Goal: Task Accomplishment & Management: Manage account settings

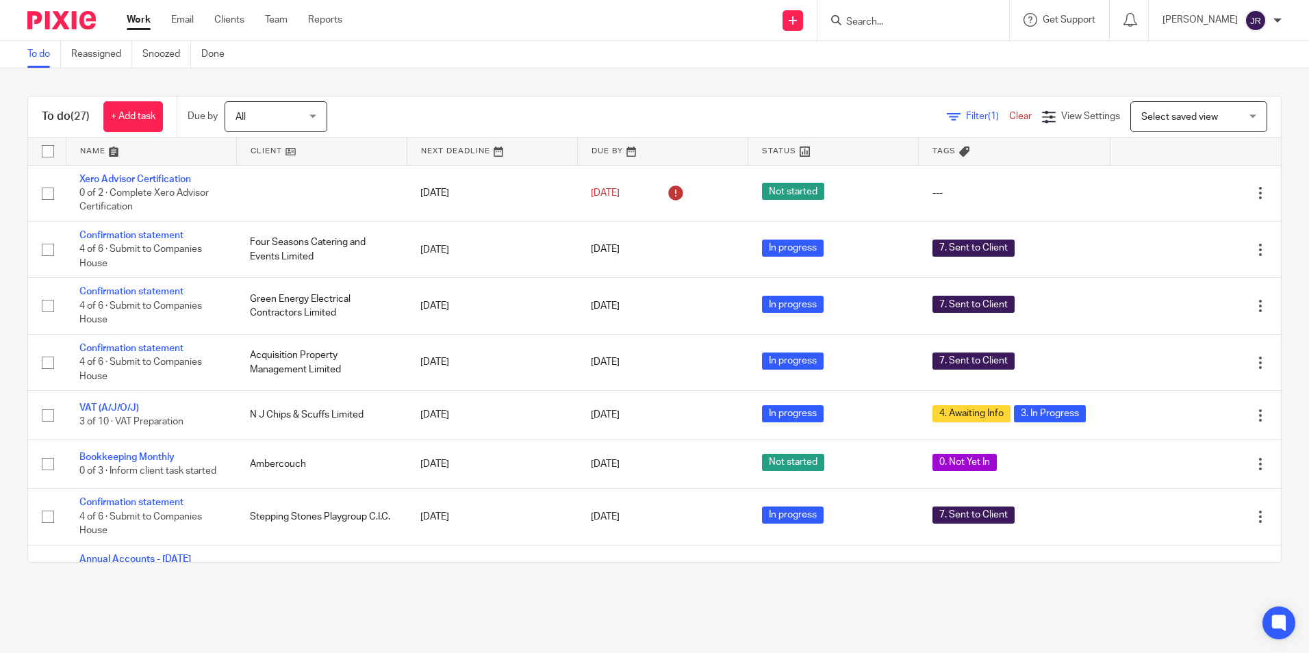
click at [90, 149] on link at bounding box center [151, 151] width 170 height 27
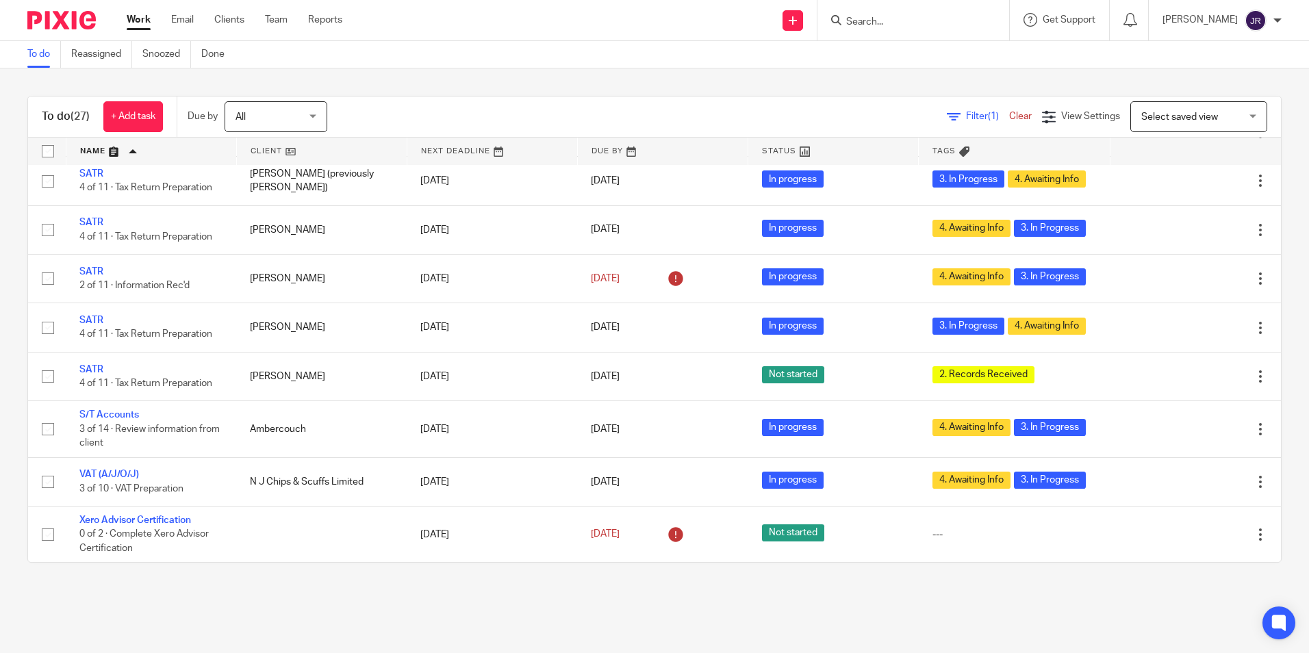
scroll to position [1056, 0]
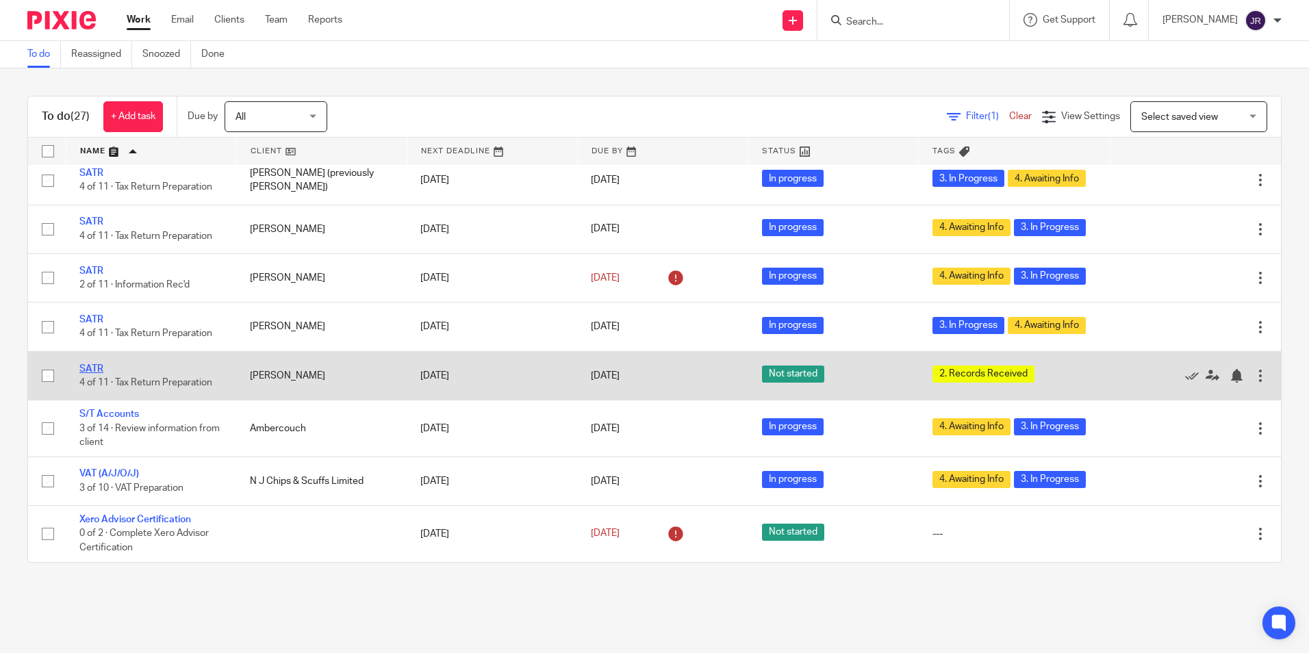
click at [95, 366] on link "SATR" at bounding box center [91, 369] width 24 height 10
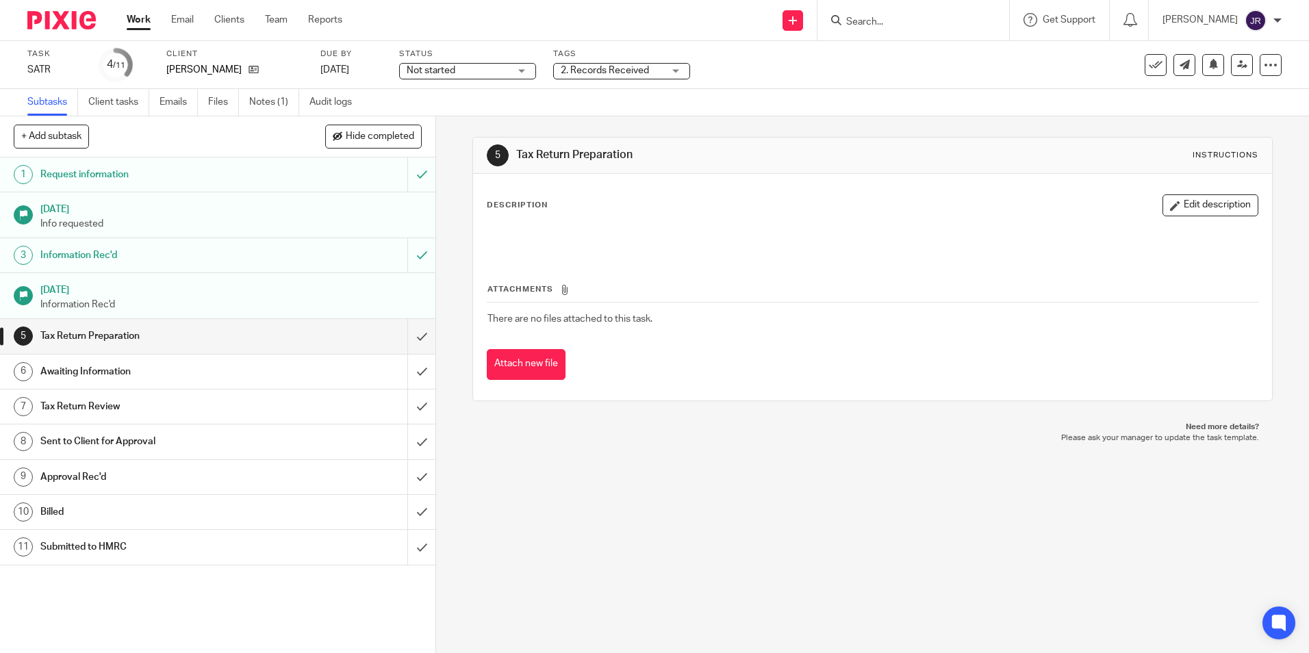
click at [528, 66] on div "Not started Not started" at bounding box center [467, 71] width 137 height 16
click at [502, 120] on li "In progress" at bounding box center [468, 121] width 136 height 28
click at [669, 74] on div "2. Records Received" at bounding box center [621, 71] width 137 height 16
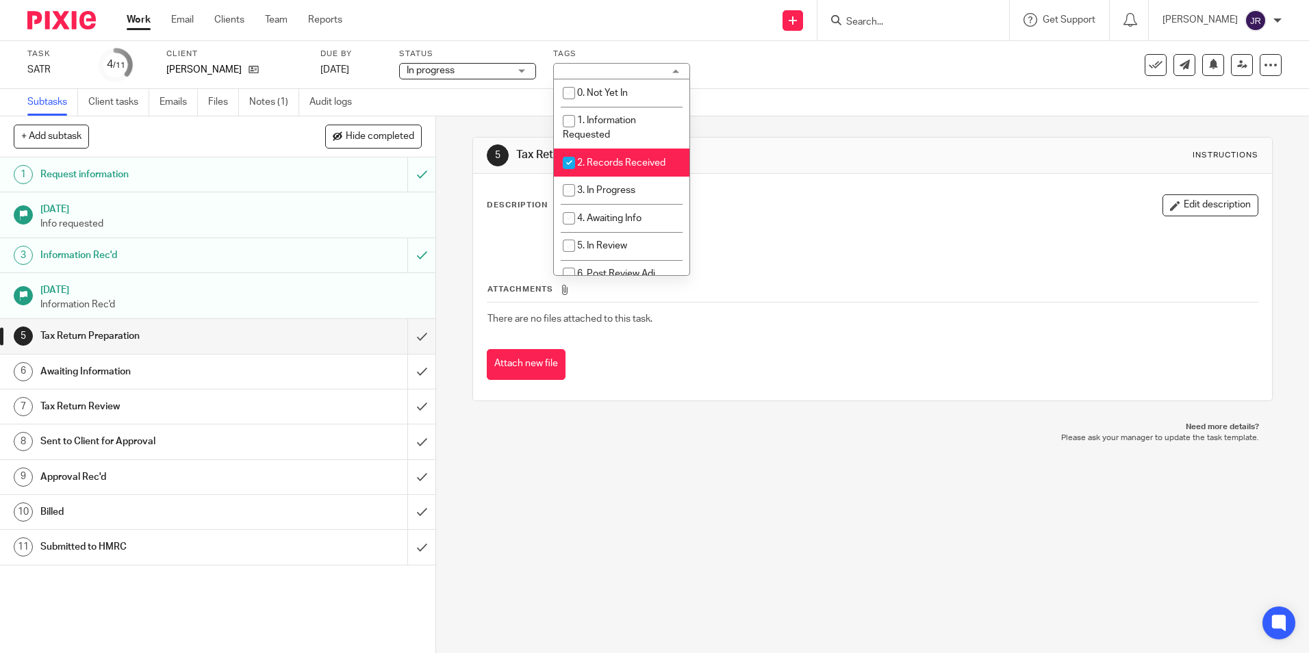
click at [641, 152] on li "2. Records Received" at bounding box center [622, 163] width 136 height 28
checkbox input "false"
click at [632, 188] on span "3. In Progress" at bounding box center [606, 190] width 58 height 10
checkbox input "true"
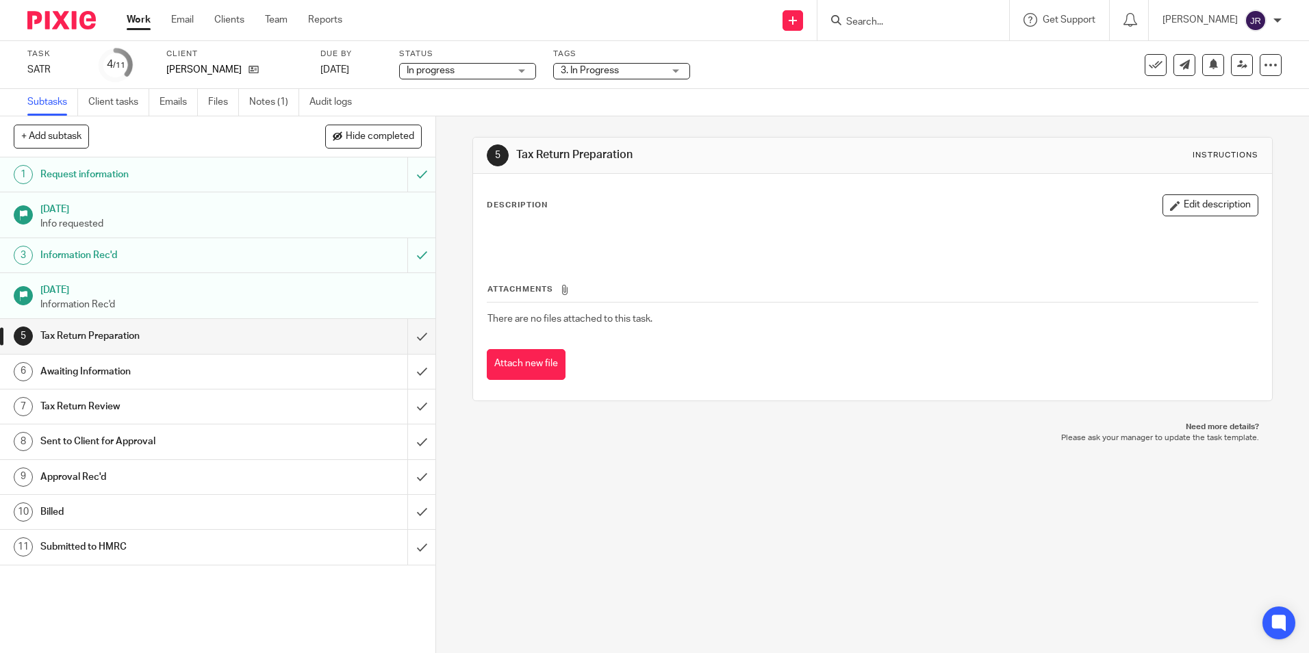
click at [612, 502] on div "5 Tax Return Preparation Instructions Description Edit description Attachments …" at bounding box center [872, 384] width 873 height 537
click at [146, 23] on link "Work" at bounding box center [139, 20] width 24 height 14
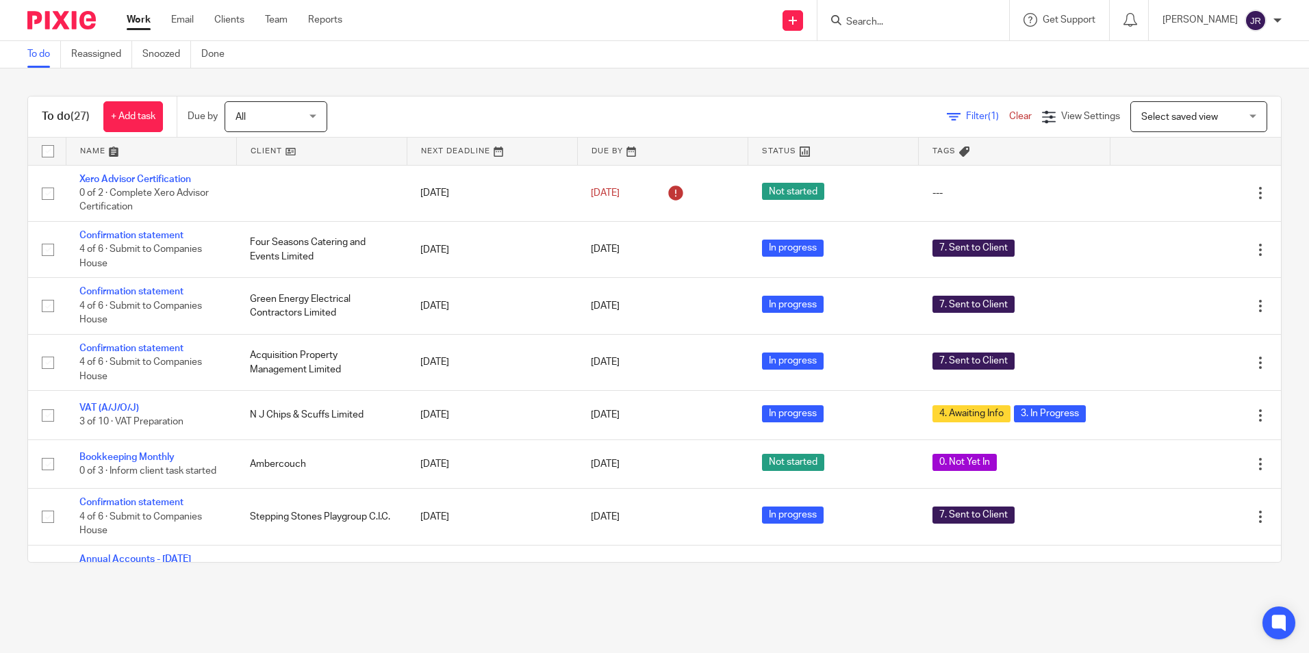
click at [87, 151] on link at bounding box center [151, 151] width 170 height 27
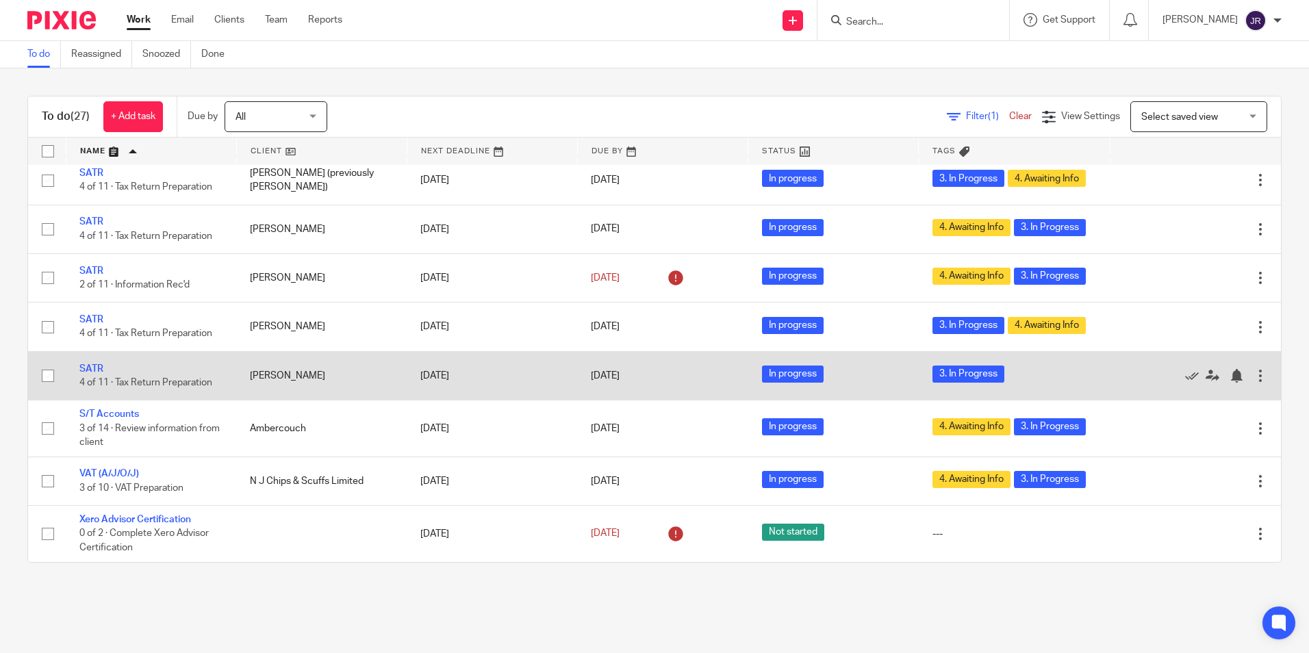
scroll to position [1056, 0]
